Goal: Transaction & Acquisition: Book appointment/travel/reservation

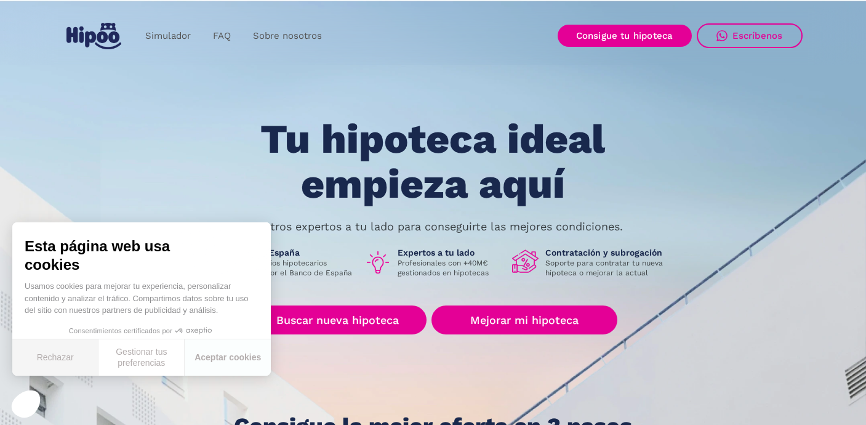
click at [53, 358] on button "Rechazar" at bounding box center [55, 357] width 86 height 36
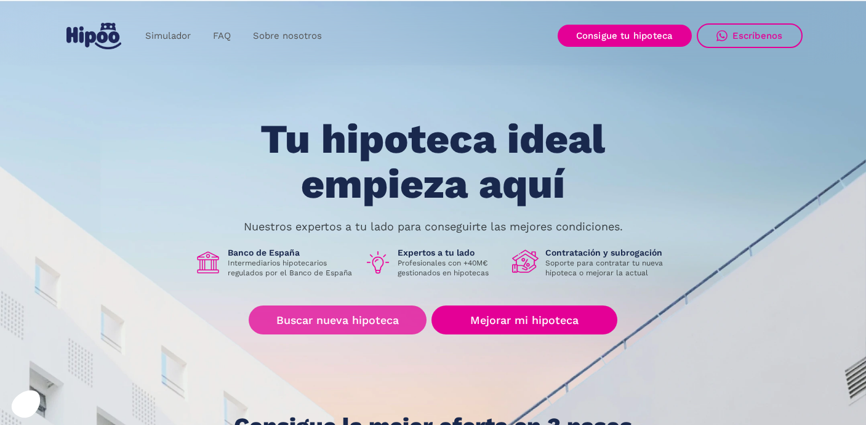
click at [353, 325] on link "Buscar nueva hipoteca" at bounding box center [338, 319] width 178 height 29
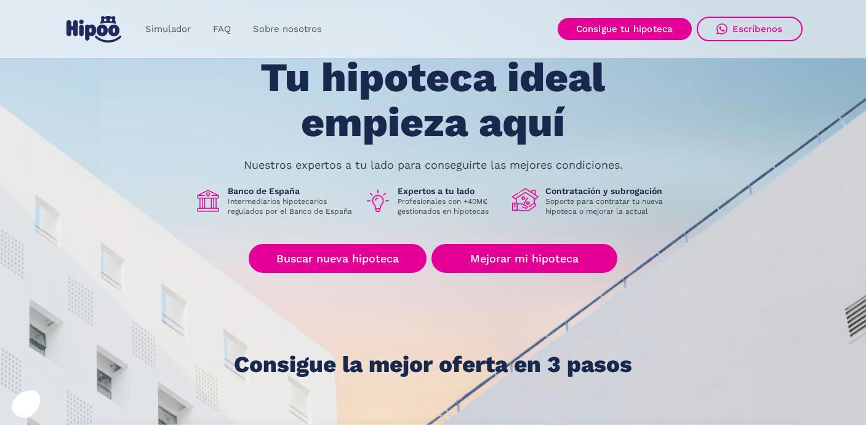
scroll to position [123, 0]
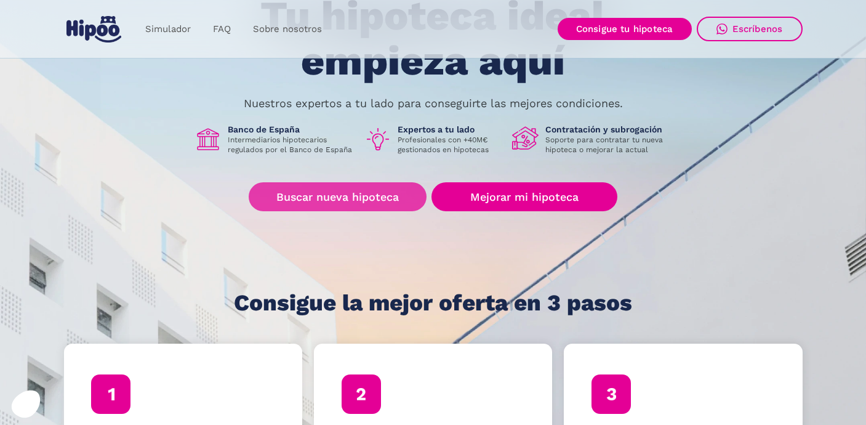
click at [348, 199] on link "Buscar nueva hipoteca" at bounding box center [338, 196] width 178 height 29
